Goal: Task Accomplishment & Management: Complete application form

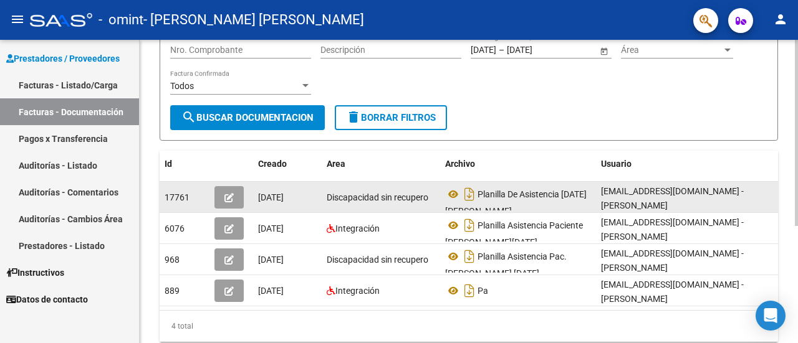
scroll to position [187, 0]
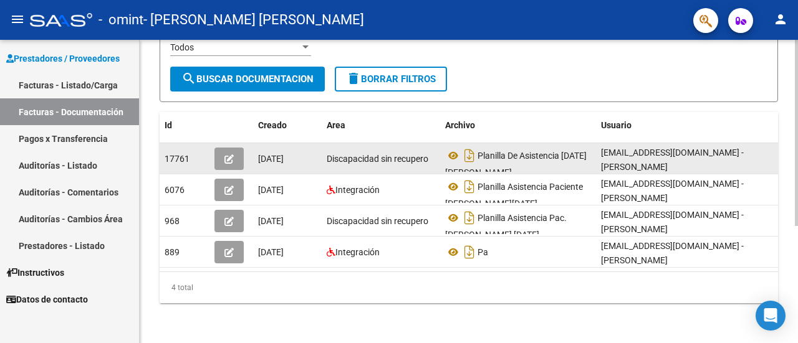
click at [432, 163] on div "Discapacidad sin recupero" at bounding box center [381, 159] width 108 height 14
click at [233, 163] on button "button" at bounding box center [228, 159] width 29 height 22
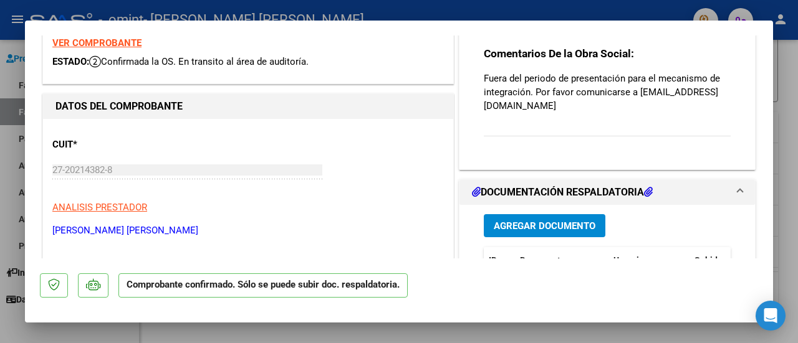
scroll to position [0, 0]
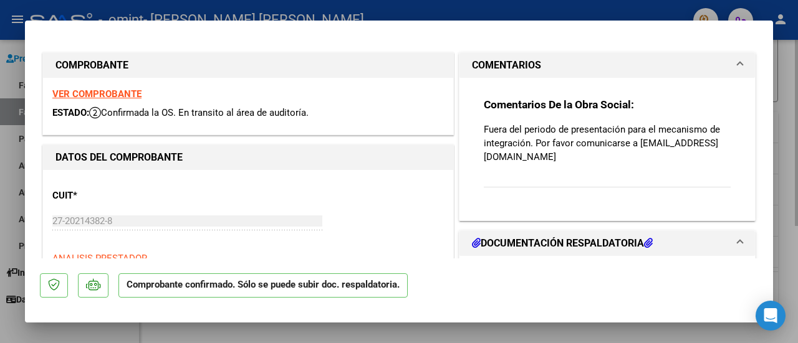
drag, startPoint x: 796, startPoint y: 65, endPoint x: 786, endPoint y: 55, distance: 13.7
click at [789, 57] on div at bounding box center [399, 171] width 798 height 343
type input "$ 0,00"
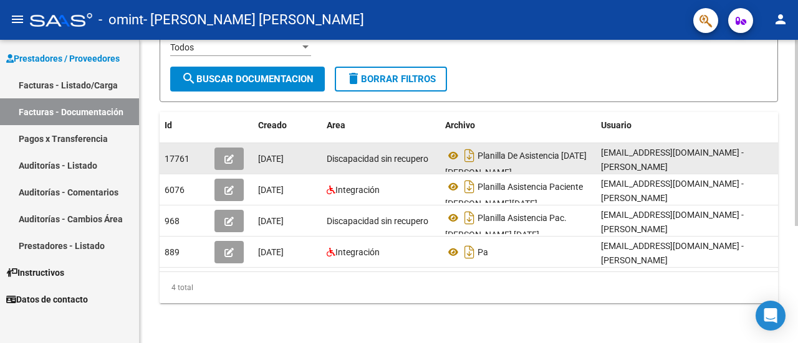
click at [229, 159] on icon "button" at bounding box center [228, 159] width 9 height 9
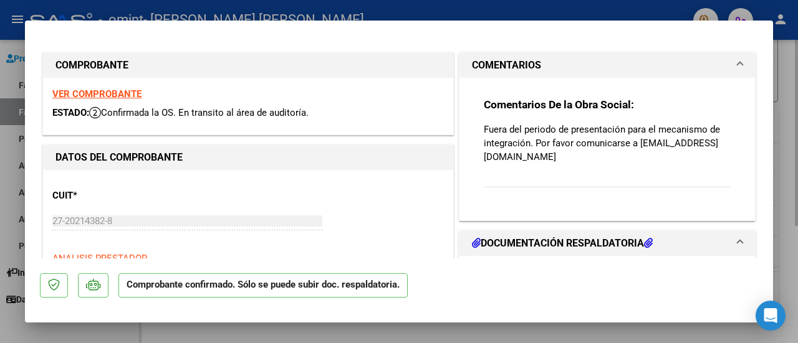
click at [785, 171] on div at bounding box center [399, 171] width 798 height 343
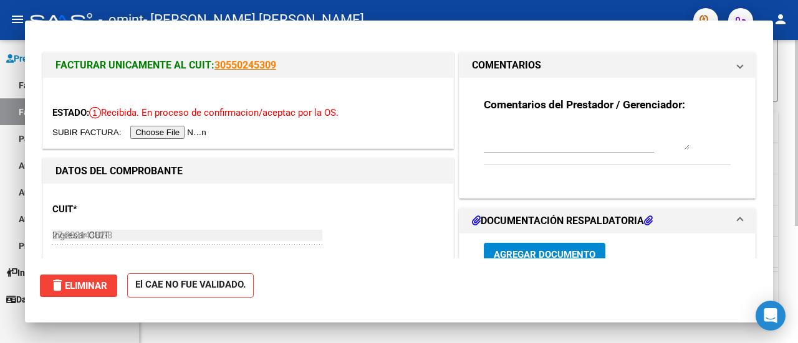
type input "$ 0,00"
